Goal: Transaction & Acquisition: Book appointment/travel/reservation

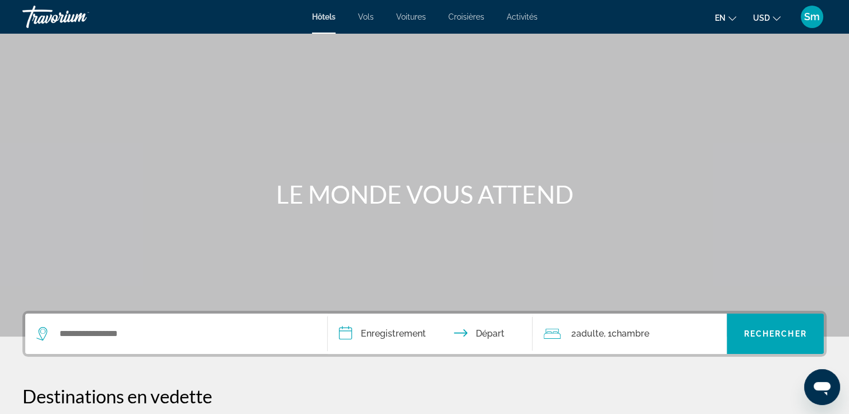
click at [163, 323] on div "Widget de recherche" at bounding box center [176, 334] width 280 height 40
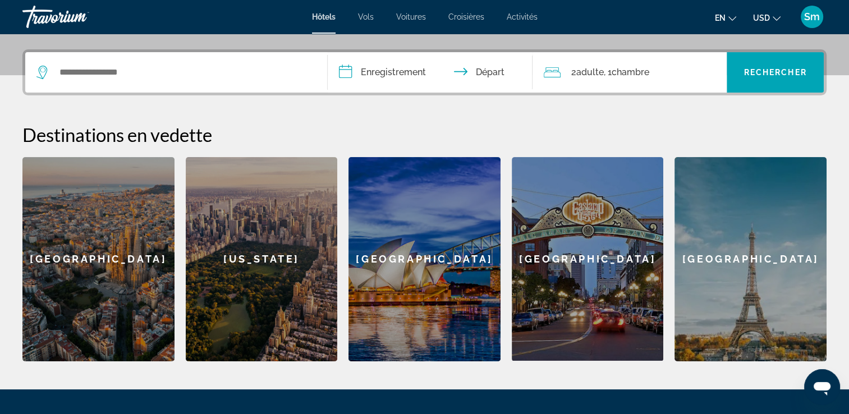
scroll to position [274, 0]
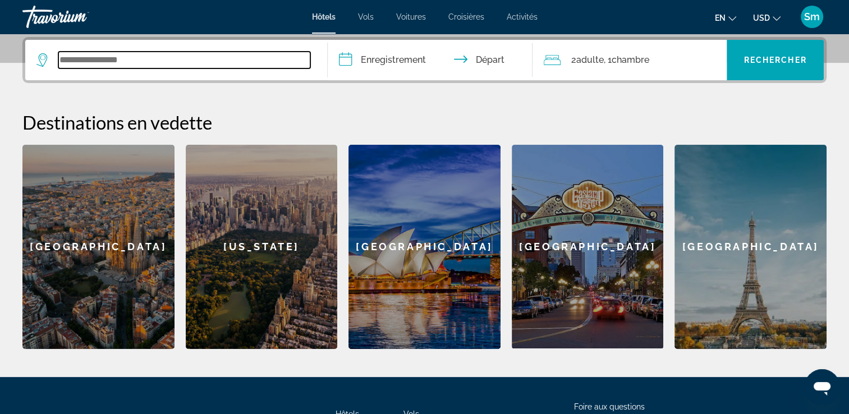
click at [97, 53] on input "Widget de recherche" at bounding box center [184, 60] width 252 height 17
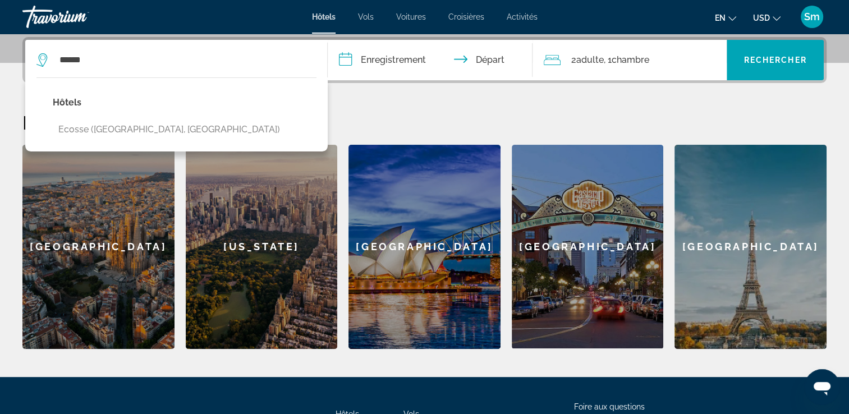
click at [161, 104] on p "Hôtels" at bounding box center [169, 103] width 233 height 16
click at [72, 104] on p "Hôtels" at bounding box center [169, 103] width 233 height 16
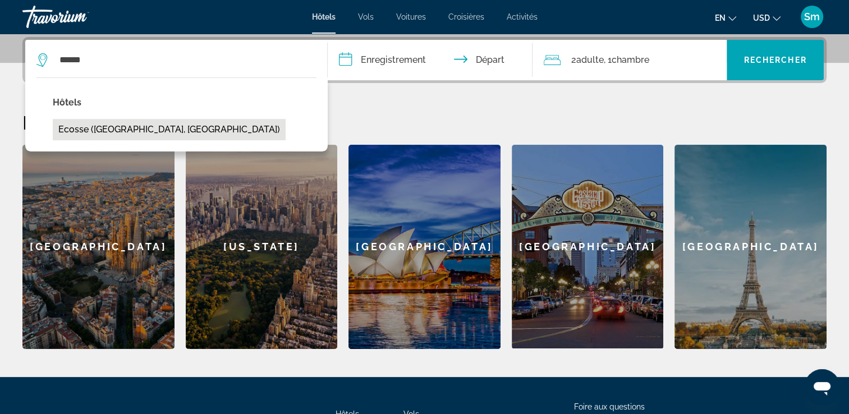
click at [84, 125] on button "Ecosse ([GEOGRAPHIC_DATA], [GEOGRAPHIC_DATA])" at bounding box center [169, 129] width 233 height 21
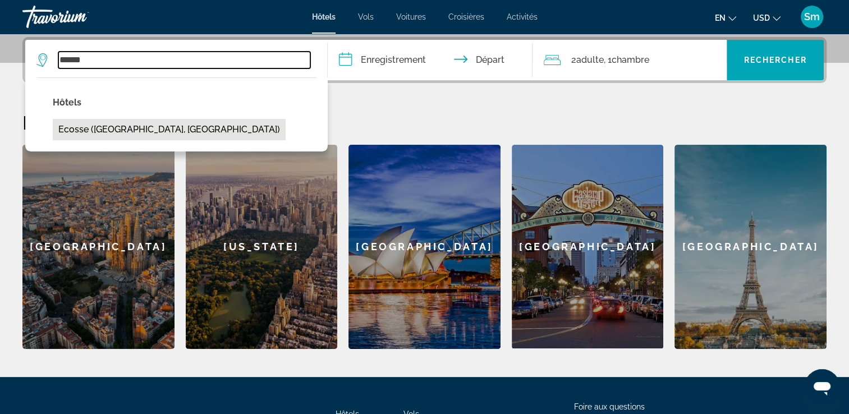
type input "**********"
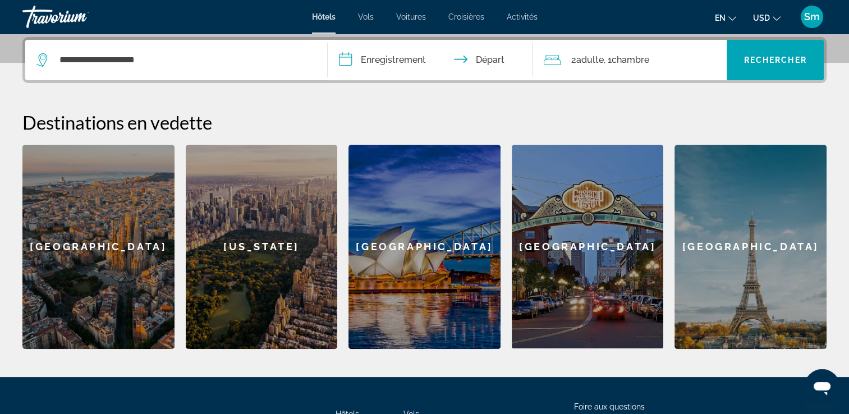
click at [467, 58] on input "**********" at bounding box center [433, 62] width 210 height 44
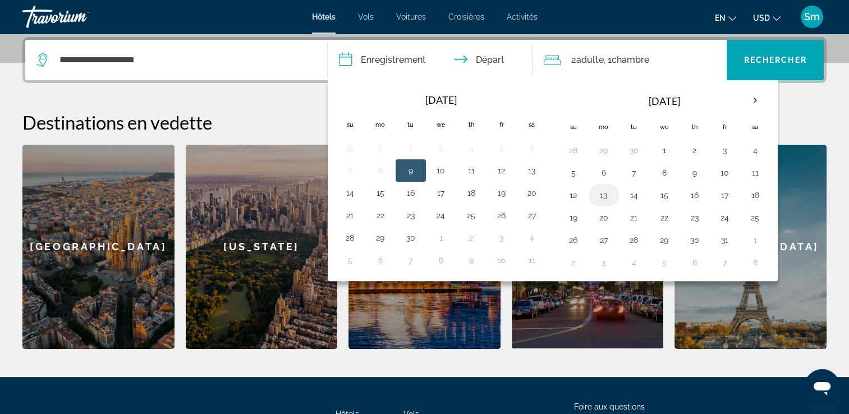
click at [600, 192] on button "13" at bounding box center [604, 196] width 18 height 16
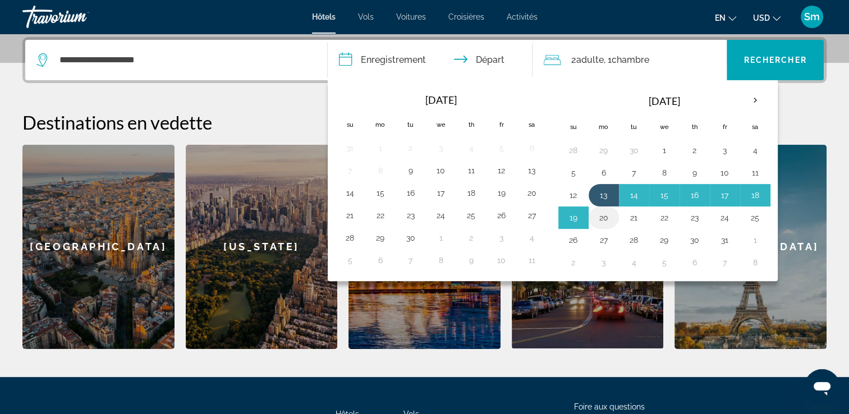
click at [602, 217] on button "20" at bounding box center [604, 218] width 18 height 16
type input "**********"
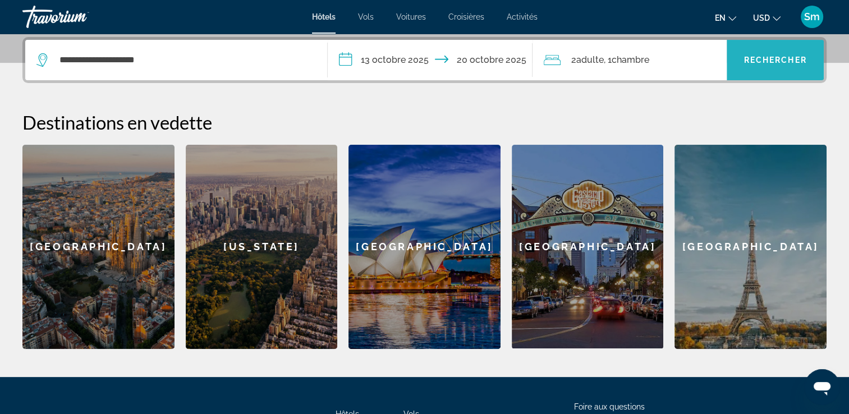
click at [746, 58] on span "Rechercher" at bounding box center [775, 60] width 63 height 9
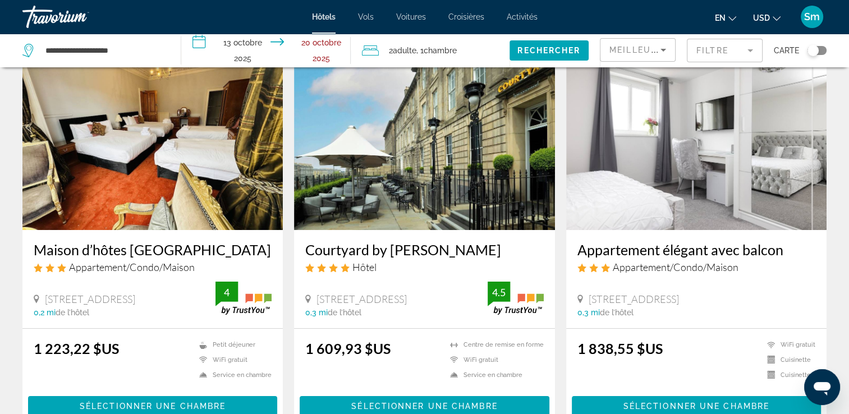
scroll to position [112, 0]
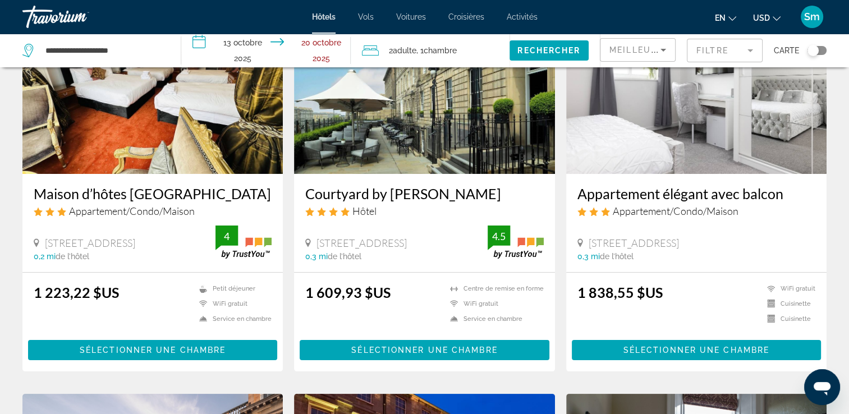
click at [533, 199] on h3 "Courtyard by [PERSON_NAME]" at bounding box center [424, 193] width 238 height 17
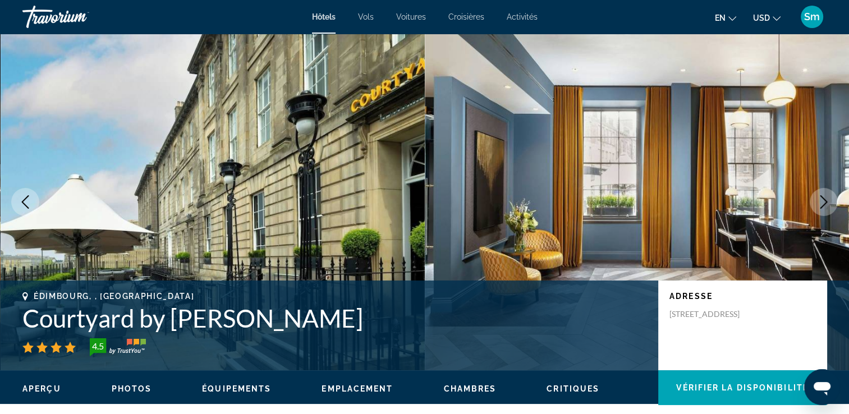
drag, startPoint x: 391, startPoint y: 318, endPoint x: 24, endPoint y: 321, distance: 367.2
click at [24, 321] on h1 "Courtyard by [PERSON_NAME]" at bounding box center [334, 318] width 625 height 29
copy h1 "Courtyard by [PERSON_NAME]"
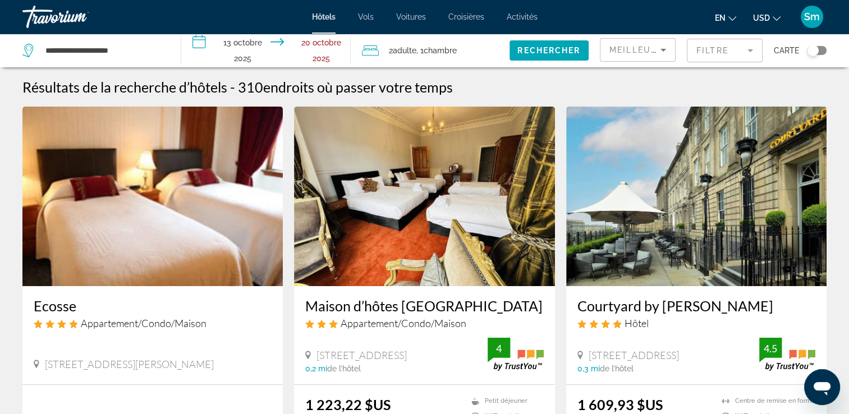
click at [667, 307] on h3 "Courtyard by [PERSON_NAME]" at bounding box center [697, 306] width 238 height 17
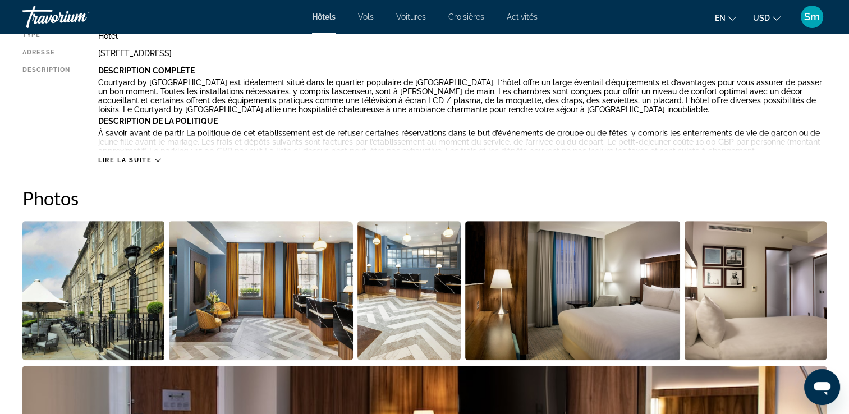
scroll to position [449, 0]
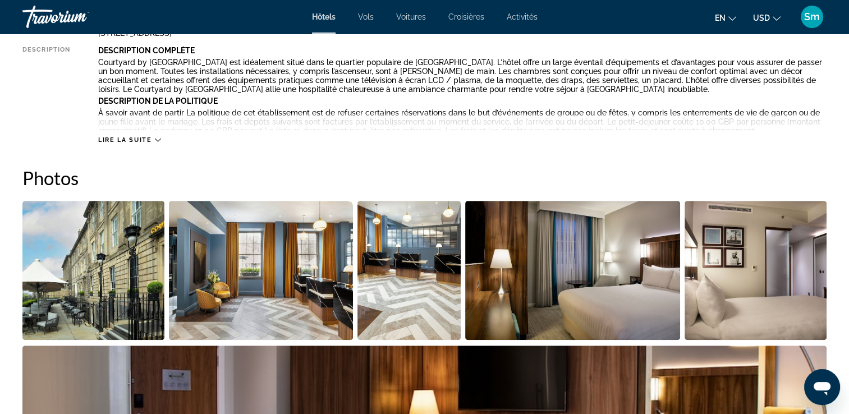
click at [130, 140] on span "Lire la suite" at bounding box center [124, 139] width 53 height 7
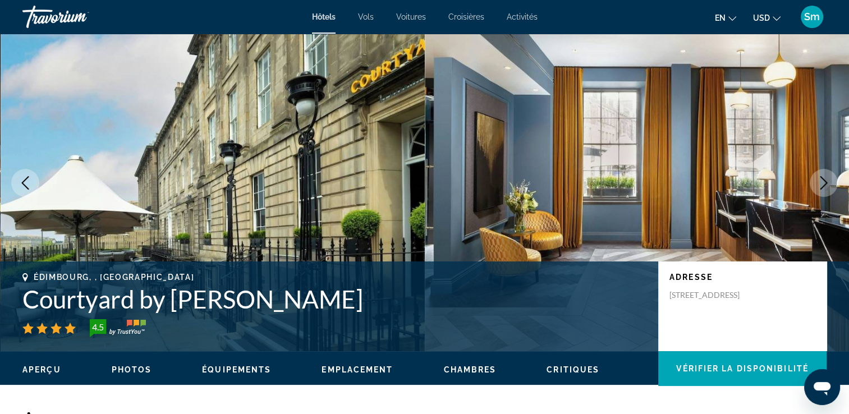
scroll to position [0, 0]
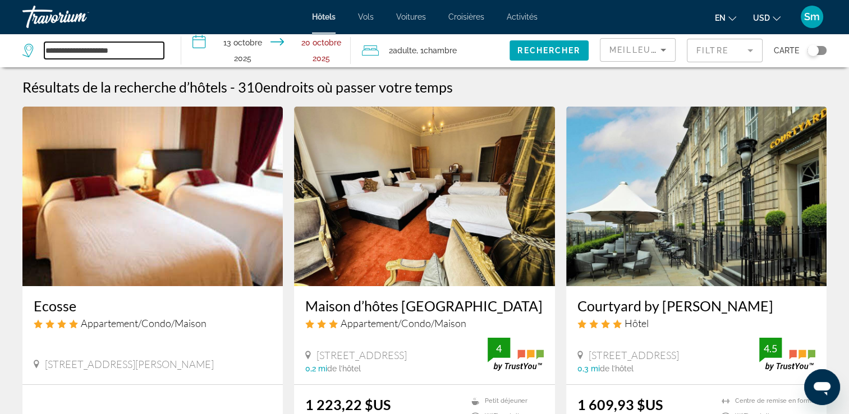
drag, startPoint x: 134, startPoint y: 49, endPoint x: 44, endPoint y: 48, distance: 89.8
click at [44, 48] on input "**********" at bounding box center [104, 50] width 120 height 17
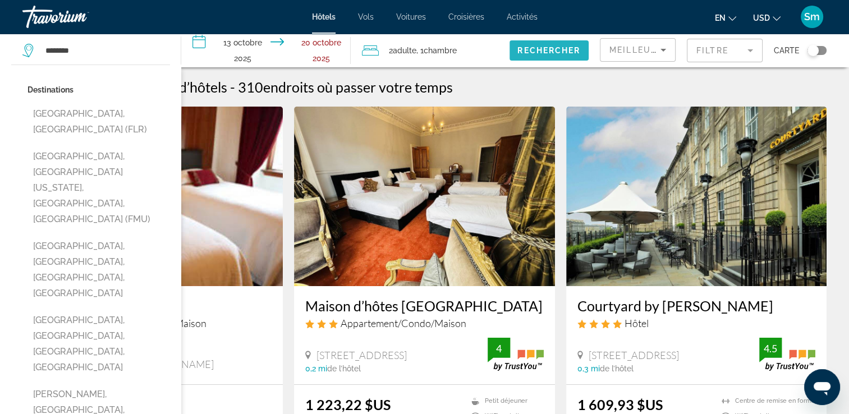
click at [523, 52] on span "Rechercher" at bounding box center [549, 50] width 63 height 9
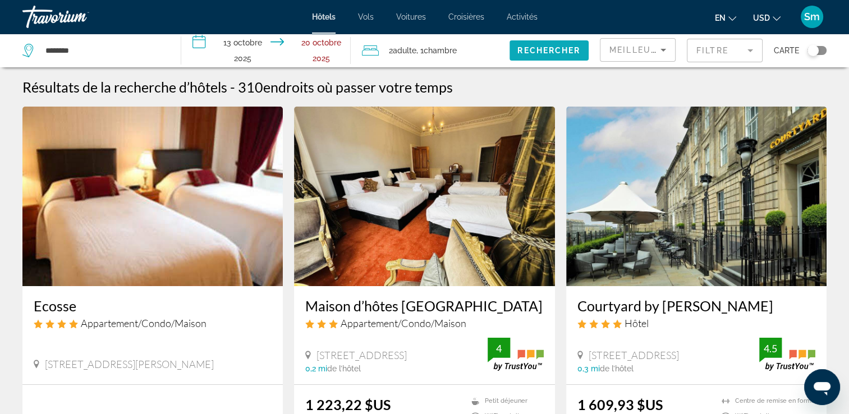
click at [559, 48] on span "Rechercher" at bounding box center [549, 50] width 63 height 9
click at [127, 47] on input "********" at bounding box center [104, 50] width 120 height 17
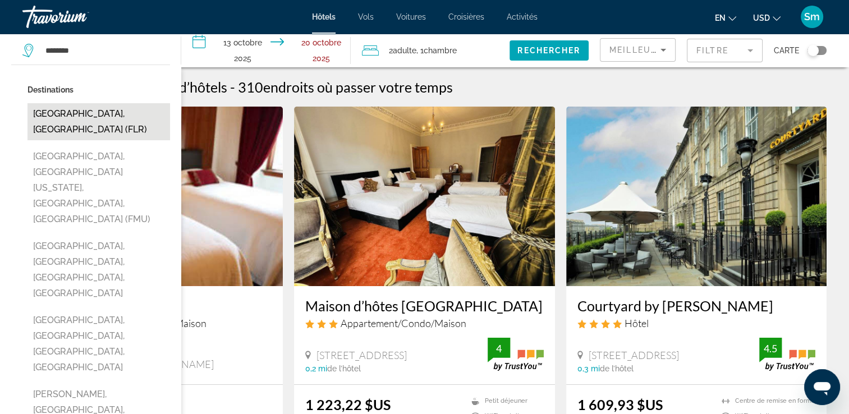
click at [90, 107] on button "[GEOGRAPHIC_DATA], [GEOGRAPHIC_DATA] (FLR)" at bounding box center [99, 121] width 143 height 37
type input "**********"
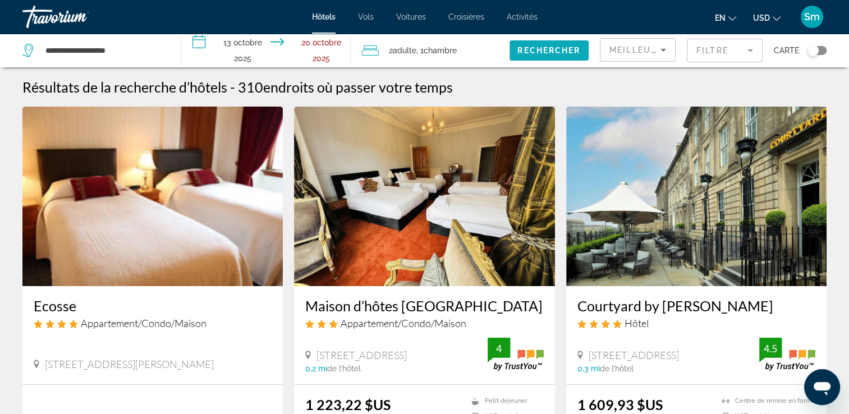
click at [546, 49] on span "Rechercher" at bounding box center [549, 50] width 63 height 9
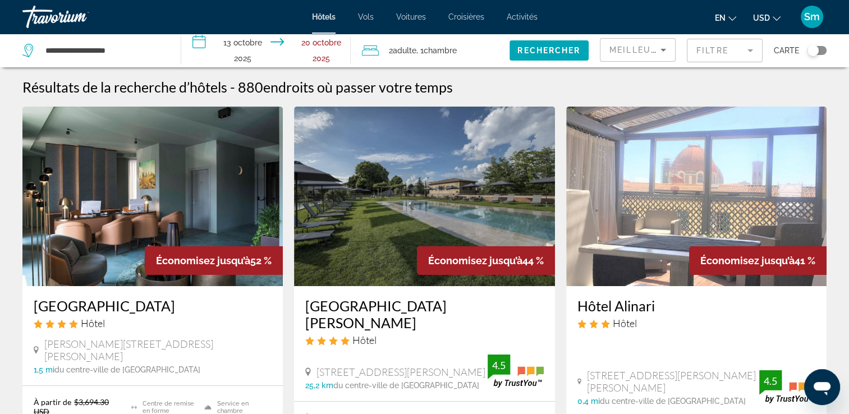
click at [770, 17] on button "USD USD ($) MXN (Mex$) CAD (Can$) GBP (£) EUR (€) AUD (A$) NZD (NZ$) CNY (CN¥)" at bounding box center [767, 18] width 28 height 16
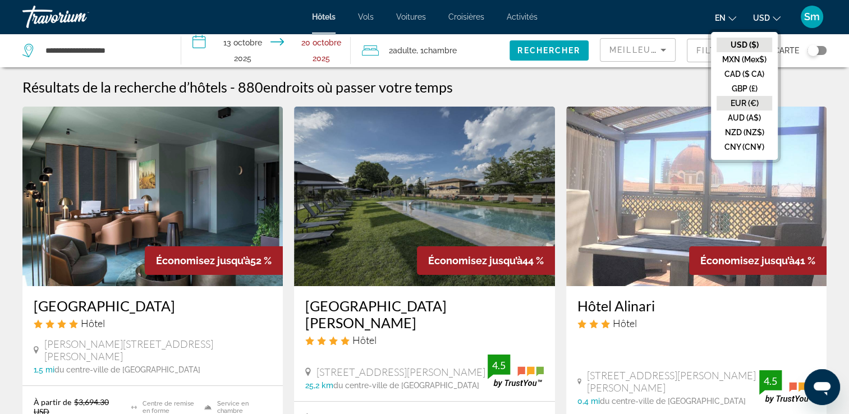
click at [746, 103] on button "EUR (€)" at bounding box center [745, 103] width 56 height 15
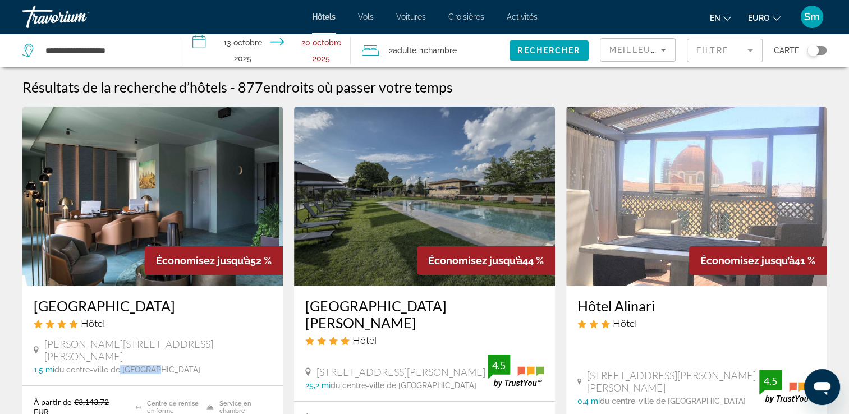
drag, startPoint x: 164, startPoint y: 360, endPoint x: 121, endPoint y: 364, distance: 42.8
click at [121, 364] on div "[GEOGRAPHIC_DATA] Hôtel [PERSON_NAME] [PERSON_NAME], 22/A, [GEOGRAPHIC_DATA] 1,…" at bounding box center [152, 335] width 261 height 99
drag, startPoint x: 121, startPoint y: 364, endPoint x: 43, endPoint y: 345, distance: 80.9
click at [43, 345] on div "[PERSON_NAME][STREET_ADDRESS][PERSON_NAME]" at bounding box center [153, 350] width 238 height 25
copy span "[PERSON_NAME][STREET_ADDRESS][PERSON_NAME]"
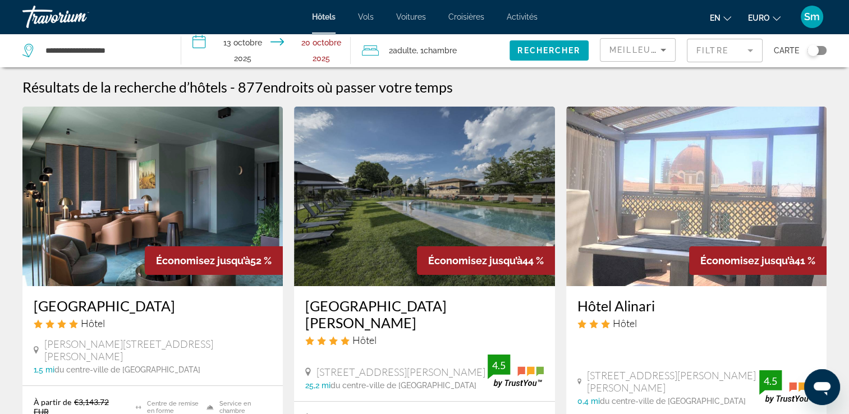
click at [661, 49] on icon "Trier par" at bounding box center [663, 49] width 13 height 13
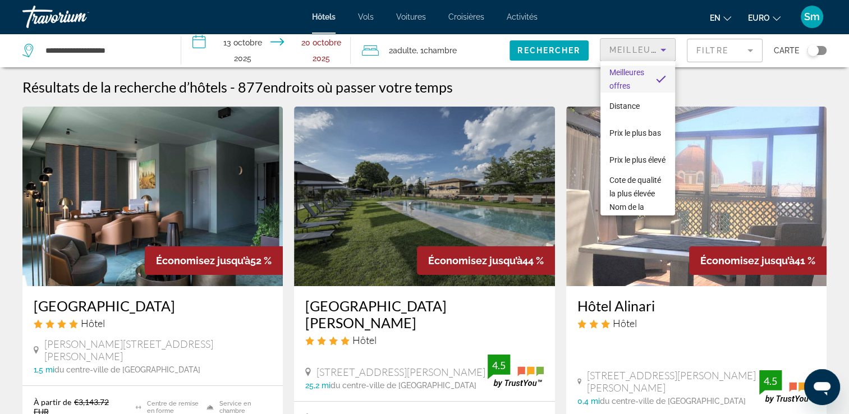
click at [662, 49] on div at bounding box center [424, 207] width 849 height 414
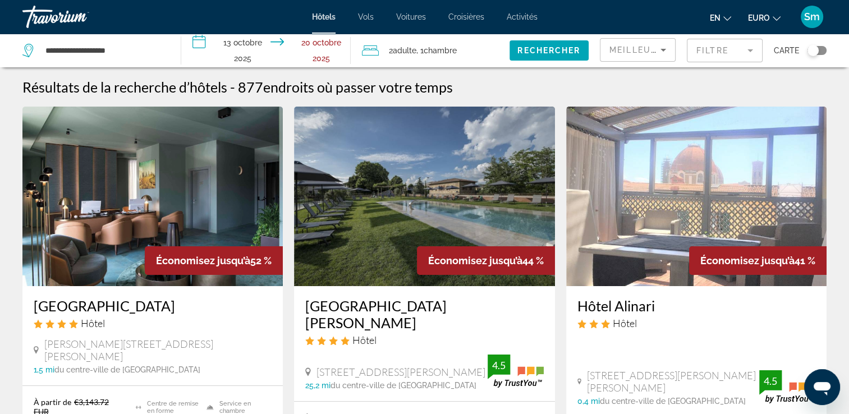
click at [744, 52] on mat-form-field "Filtre" at bounding box center [725, 51] width 76 height 24
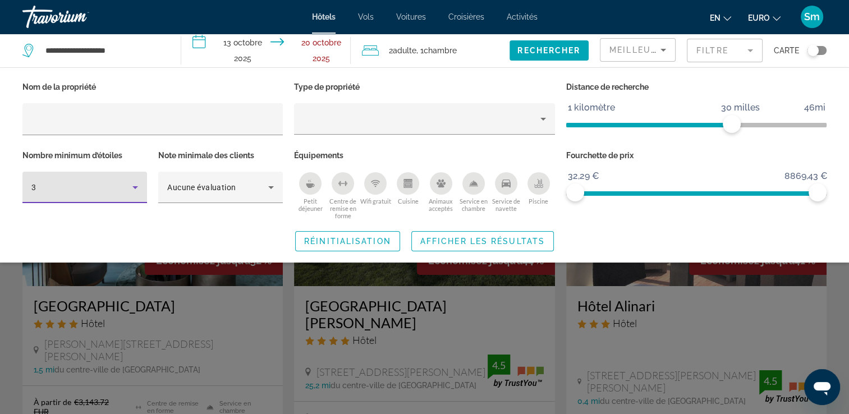
click at [135, 188] on icon "Filtres d’hôtel" at bounding box center [135, 187] width 6 height 3
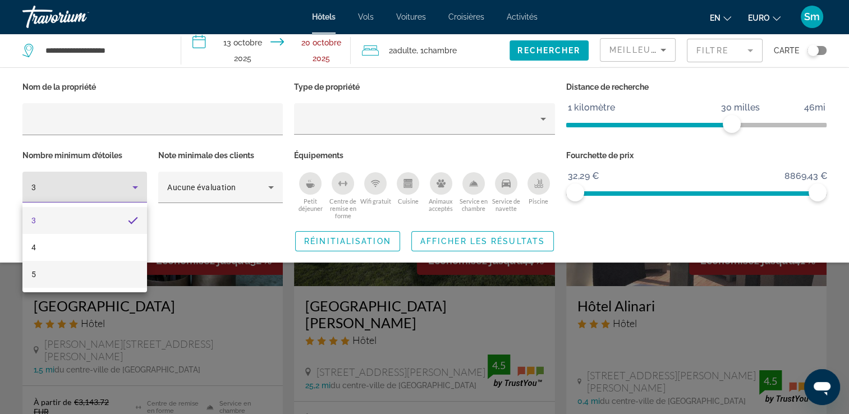
click at [63, 275] on mat-option "5" at bounding box center [84, 274] width 125 height 27
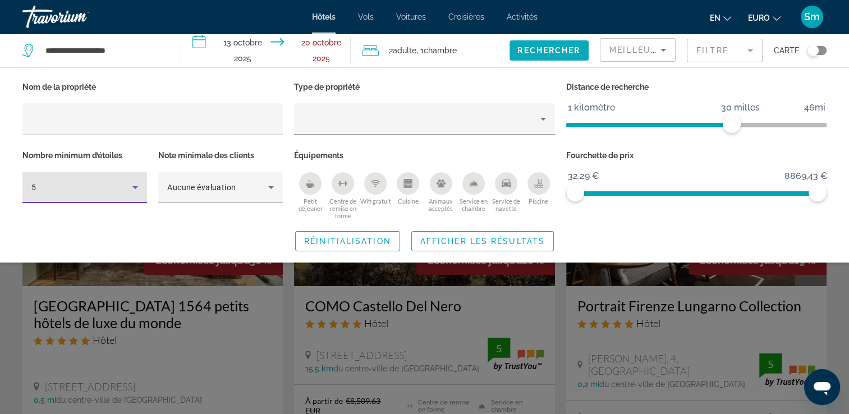
click at [532, 56] on span "Widget de recherche" at bounding box center [549, 50] width 79 height 27
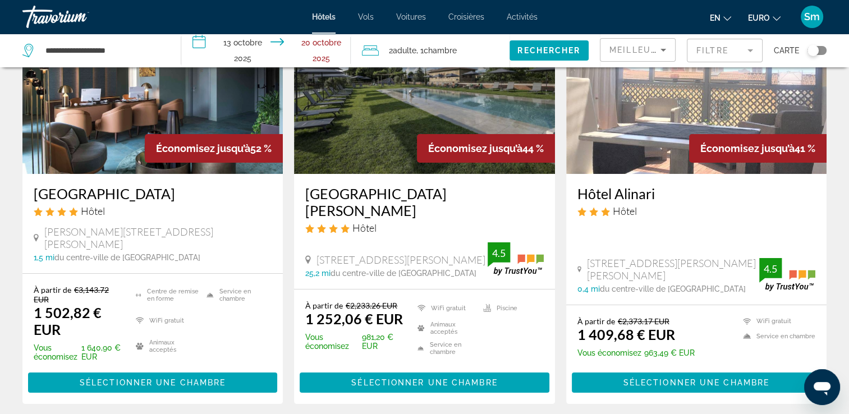
scroll to position [56, 0]
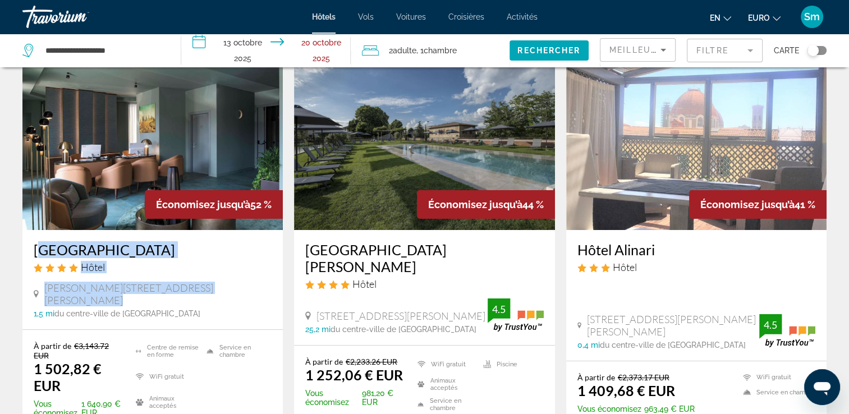
drag, startPoint x: 234, startPoint y: 290, endPoint x: 35, endPoint y: 253, distance: 202.3
click at [35, 253] on div "[GEOGRAPHIC_DATA] Hôtel [PERSON_NAME] [PERSON_NAME], 22/A, [GEOGRAPHIC_DATA] 1,…" at bounding box center [152, 279] width 261 height 99
copy div "[GEOGRAPHIC_DATA] [GEOGRAPHIC_DATA][PERSON_NAME][PERSON_NAME][STREET_ADDRESS][G…"
click at [234, 271] on div "Hôtel" at bounding box center [153, 267] width 238 height 12
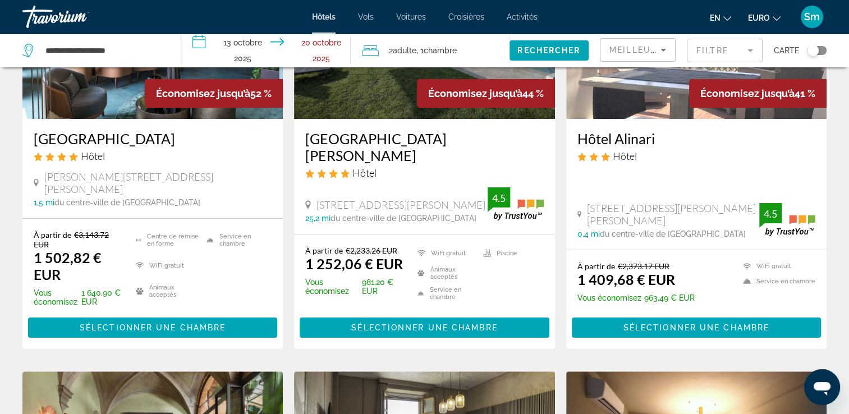
scroll to position [168, 0]
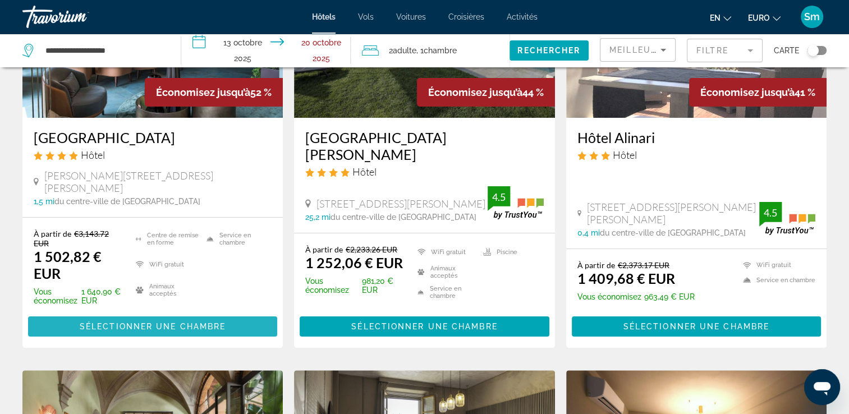
click at [176, 322] on span "Sélectionner une chambre" at bounding box center [153, 326] width 146 height 9
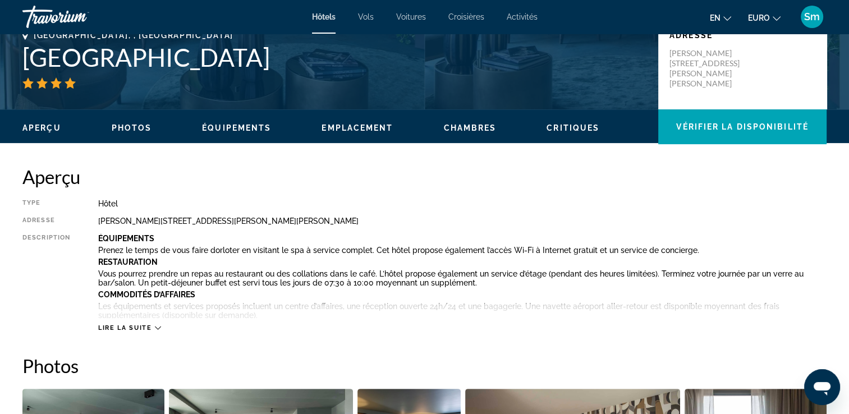
scroll to position [281, 0]
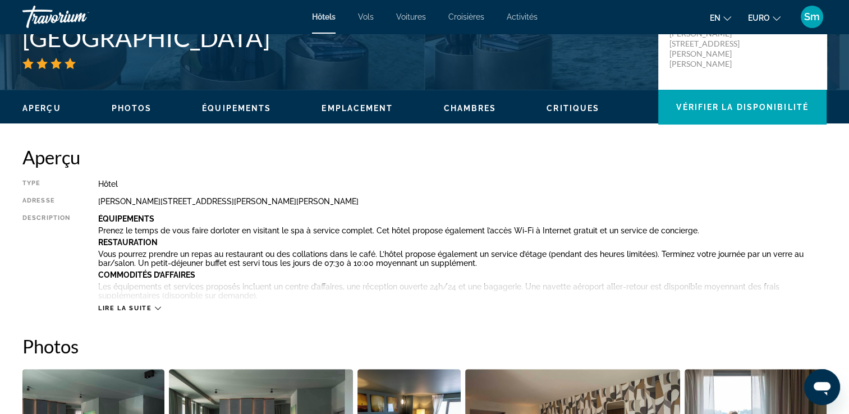
click at [144, 309] on span "Lire la suite" at bounding box center [124, 308] width 53 height 7
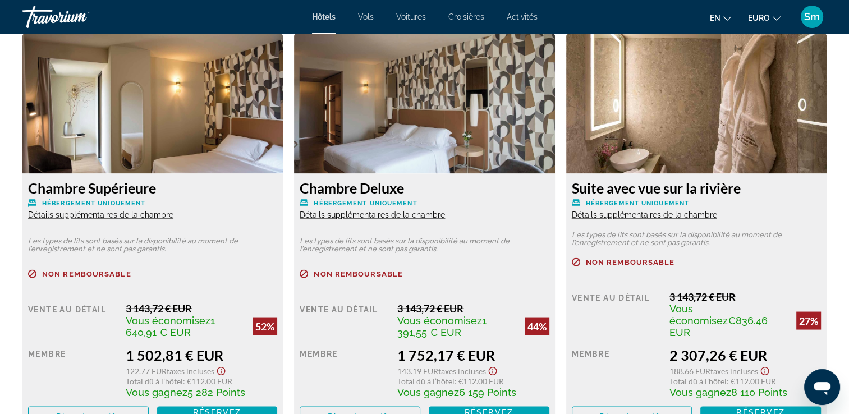
scroll to position [2133, 0]
